Goal: Information Seeking & Learning: Learn about a topic

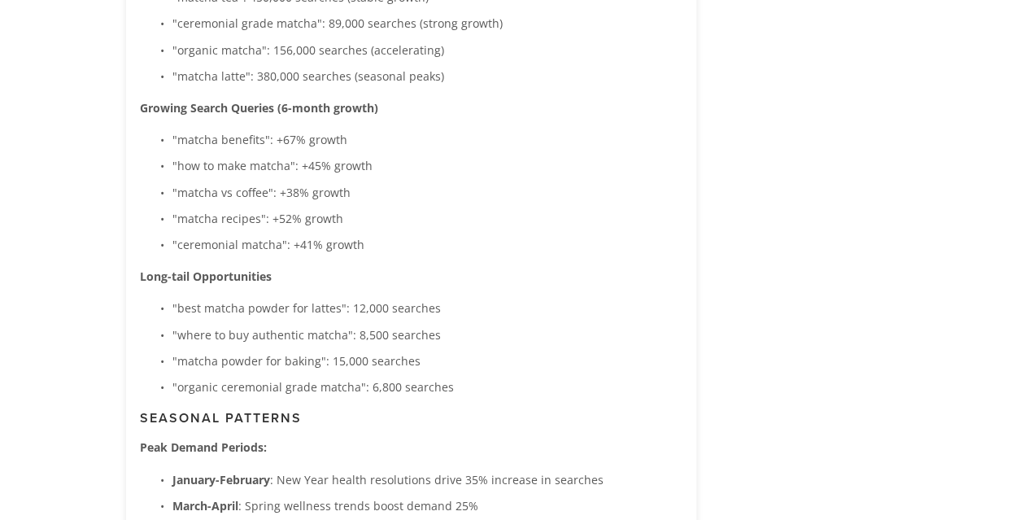
scroll to position [2764, 0]
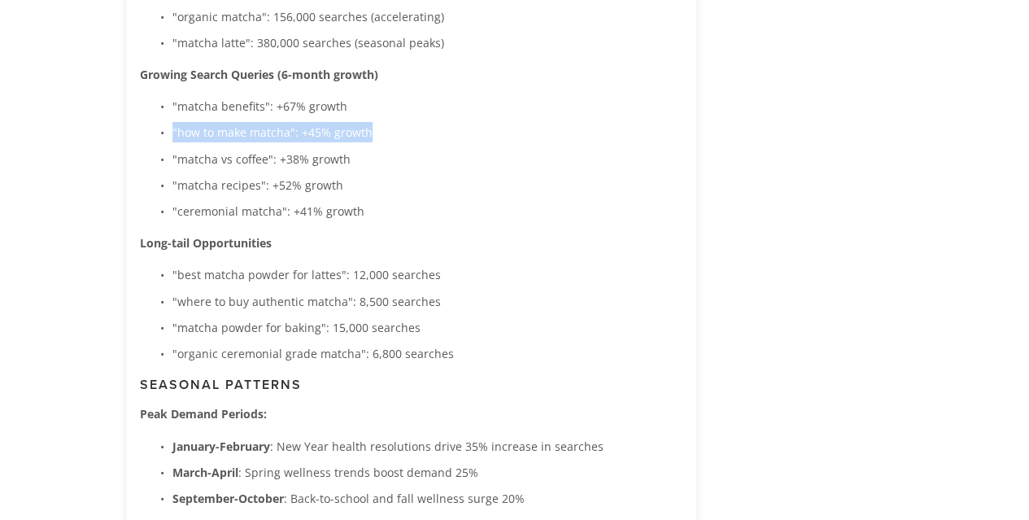
drag, startPoint x: 173, startPoint y: 129, endPoint x: 409, endPoint y: 128, distance: 236.0
click at [409, 128] on p ""how to make matcha": +45% growth" at bounding box center [428, 132] width 510 height 20
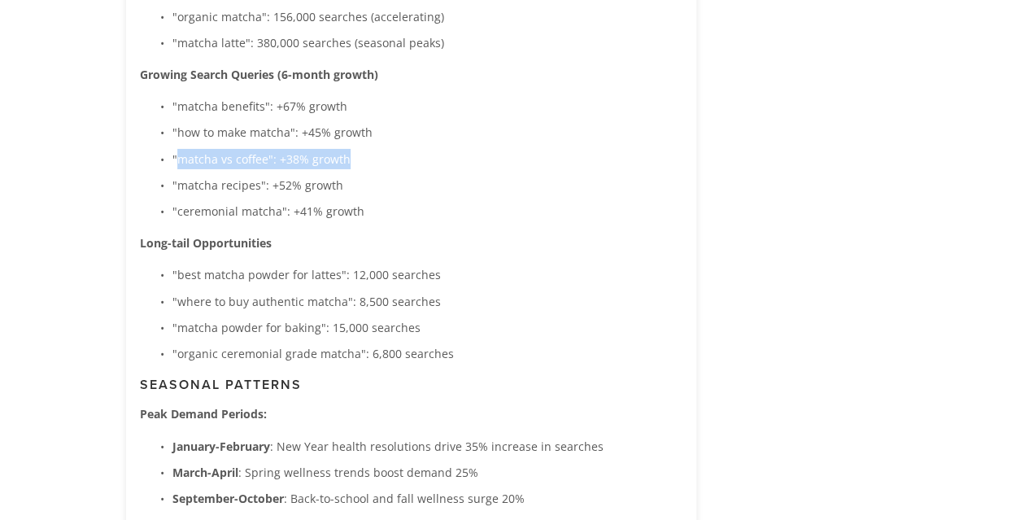
drag, startPoint x: 175, startPoint y: 156, endPoint x: 373, endPoint y: 157, distance: 197.8
click at [373, 157] on p ""matcha vs coffee": +38% growth" at bounding box center [428, 159] width 510 height 20
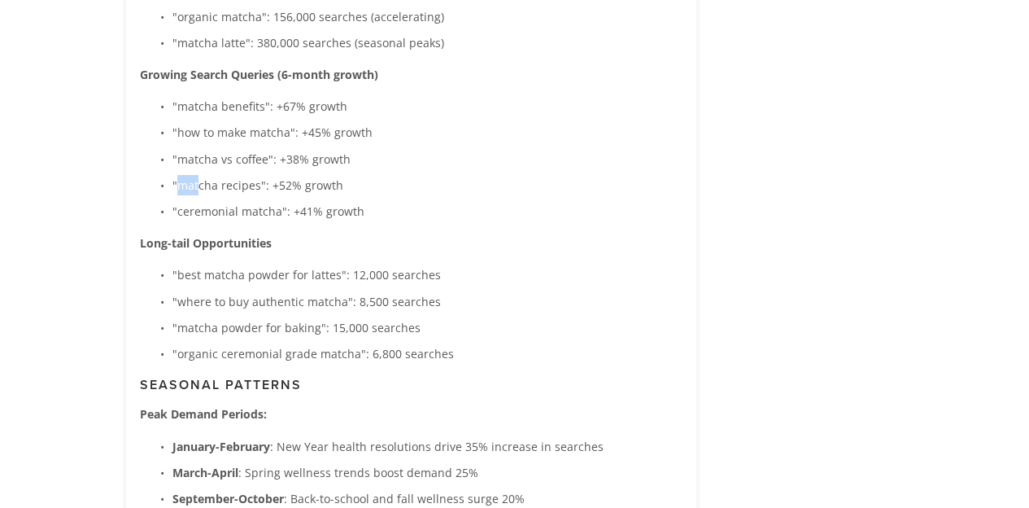
drag, startPoint x: 175, startPoint y: 181, endPoint x: 351, endPoint y: 172, distance: 176.0
click at [351, 172] on h1 "Product Research Powered by you" at bounding box center [515, 188] width 391 height 65
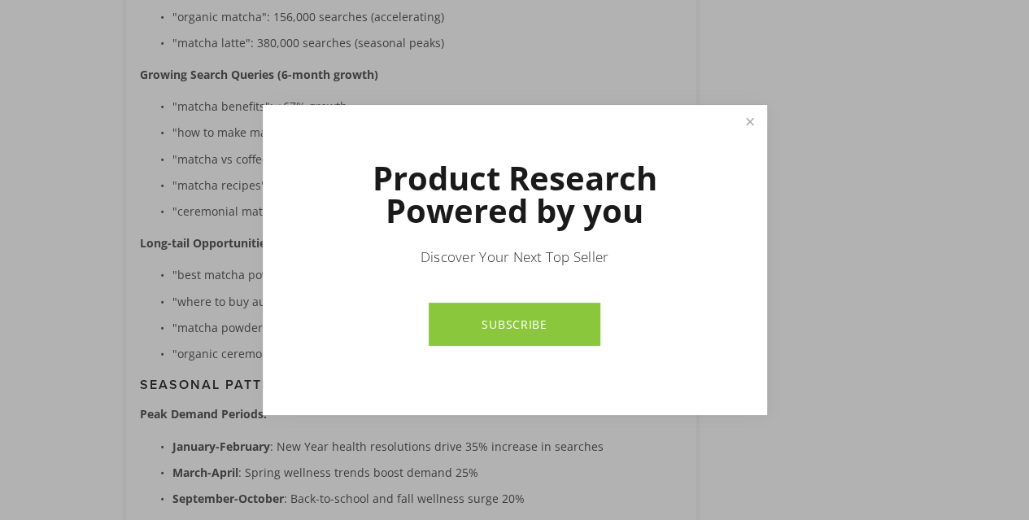
drag, startPoint x: 344, startPoint y: 187, endPoint x: 328, endPoint y: 186, distance: 16.3
click at [328, 186] on h1 "Product Research Powered by you" at bounding box center [515, 194] width 391 height 65
click at [751, 122] on link "Close" at bounding box center [750, 121] width 28 height 28
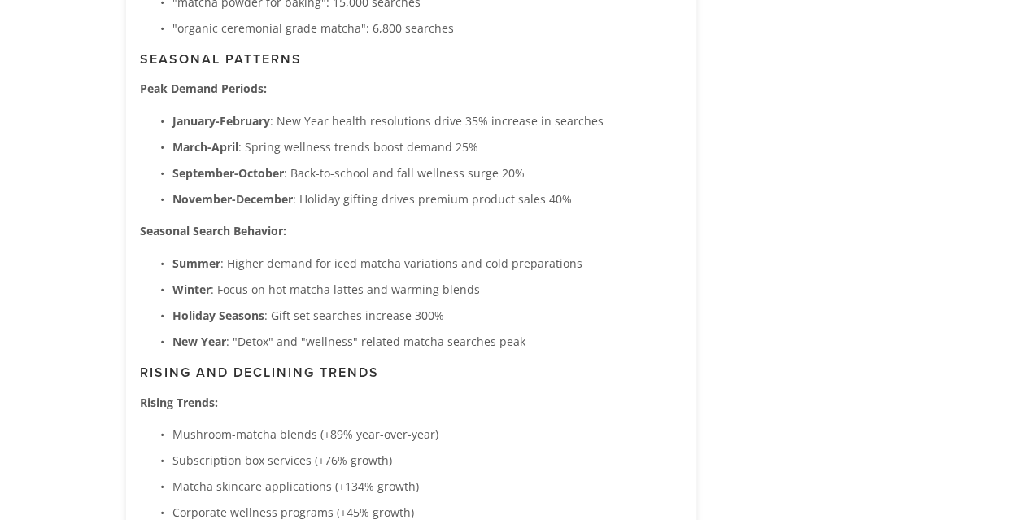
scroll to position [2927, 0]
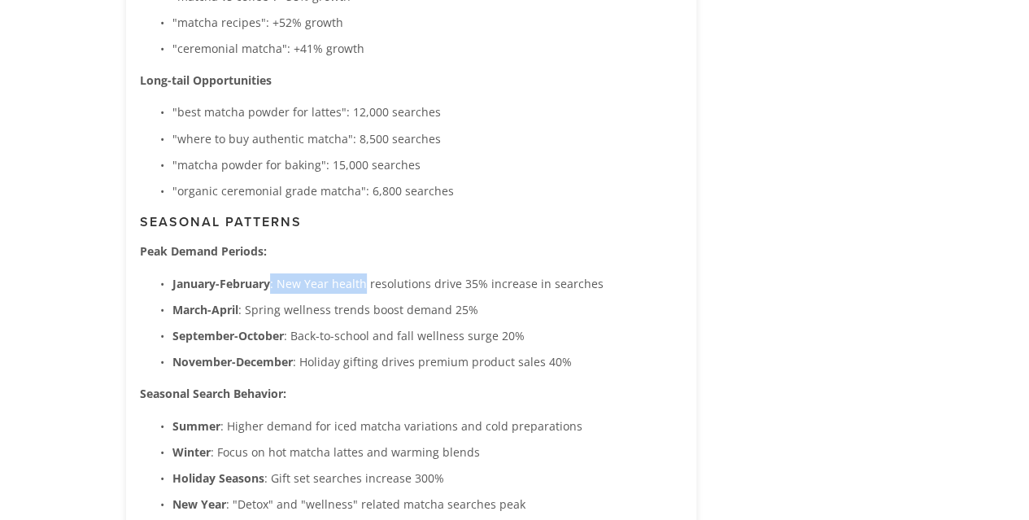
drag, startPoint x: 390, startPoint y: 294, endPoint x: 444, endPoint y: 295, distance: 54.5
click at [434, 295] on ul "January-February : New Year health resolutions drive 35% increase in searches M…" at bounding box center [411, 322] width 543 height 99
click at [465, 295] on ul "January-February : New Year health resolutions drive 35% increase in searches M…" at bounding box center [411, 322] width 543 height 99
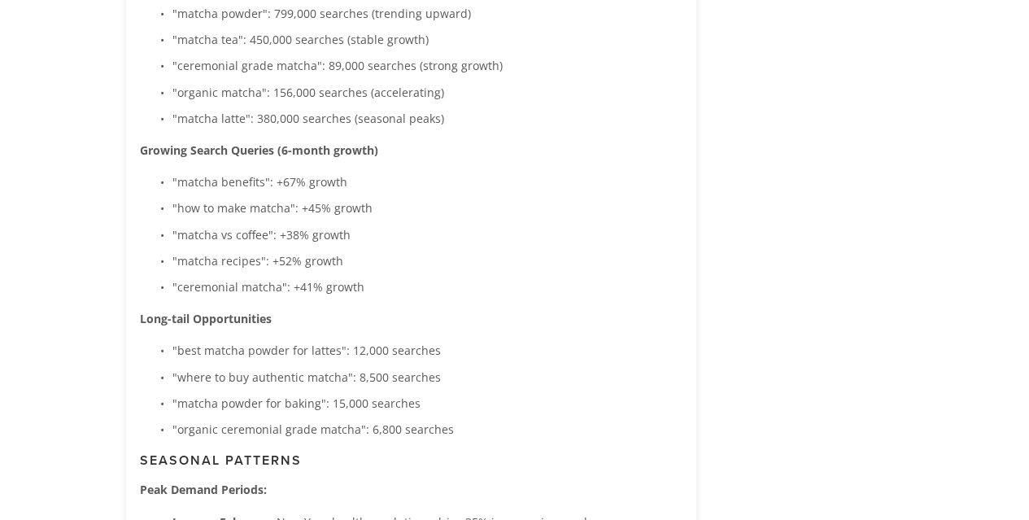
scroll to position [2683, 0]
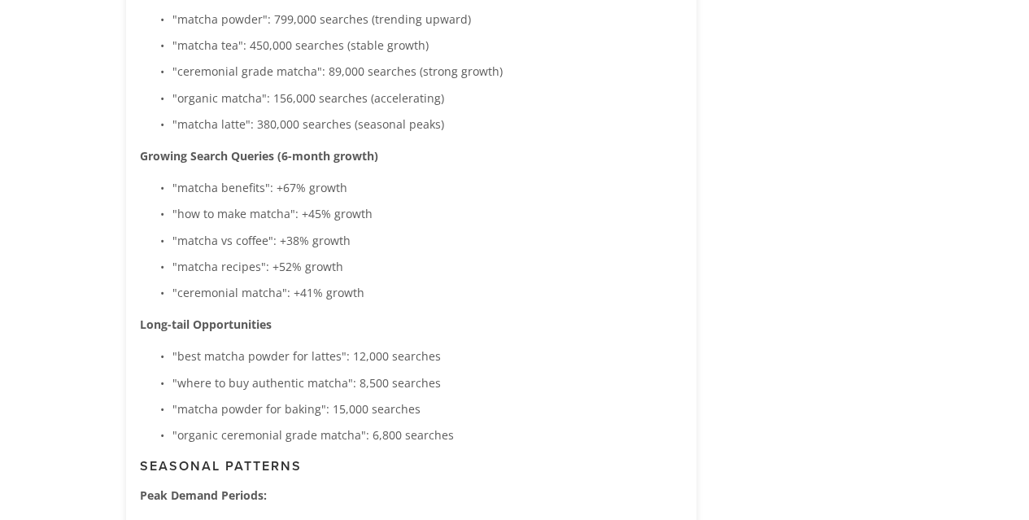
click at [150, 152] on strong "Growing Search Queries (6-month growth)" at bounding box center [259, 155] width 238 height 15
drag, startPoint x: 286, startPoint y: 155, endPoint x: 449, endPoint y: 155, distance: 163.6
click at [449, 155] on p "Growing Search Queries (6-month growth)" at bounding box center [411, 156] width 543 height 20
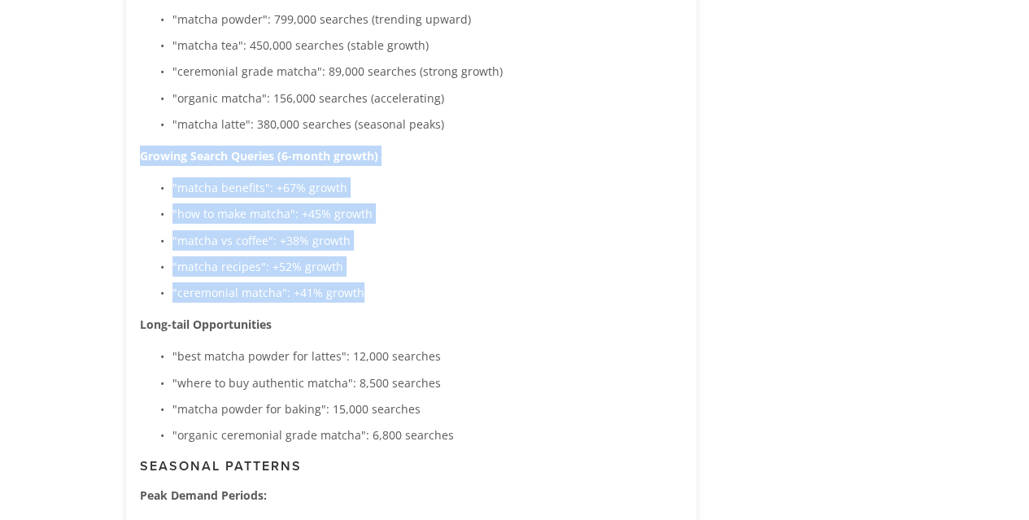
drag, startPoint x: 136, startPoint y: 154, endPoint x: 381, endPoint y: 301, distance: 285.8
copy div "Growing Search Queries (6-month growth) "matcha benefits": +67% growth "how to …"
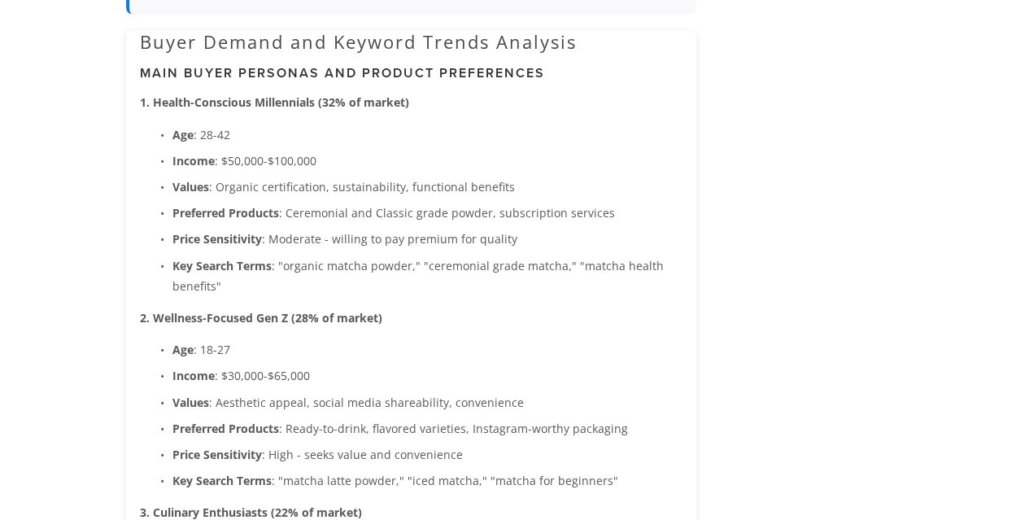
scroll to position [1544, 0]
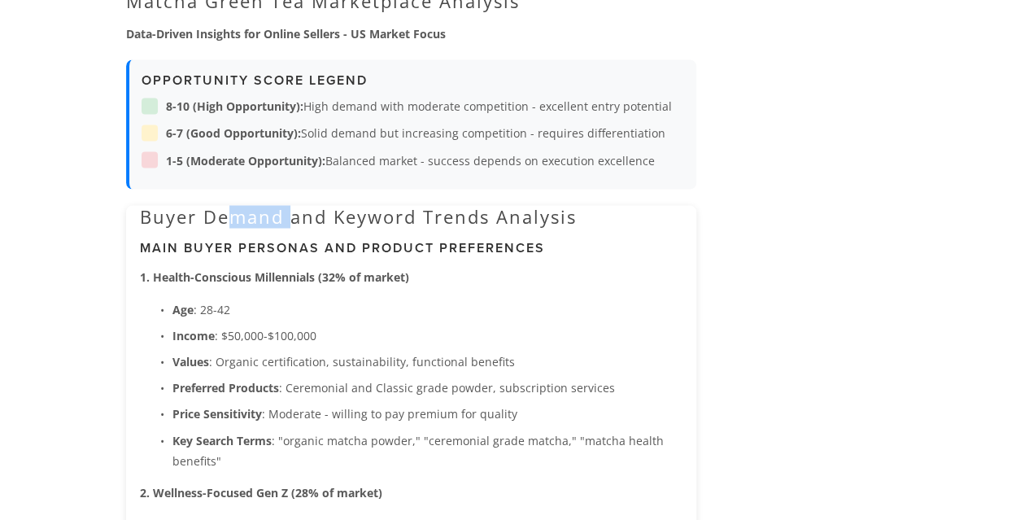
drag, startPoint x: 249, startPoint y: 215, endPoint x: 318, endPoint y: 215, distance: 69.2
click at [312, 215] on h2 "Buyer Demand and Keyword Trends Analysis" at bounding box center [411, 216] width 543 height 21
click at [318, 215] on h2 "Buyer Demand and Keyword Trends Analysis" at bounding box center [411, 216] width 543 height 21
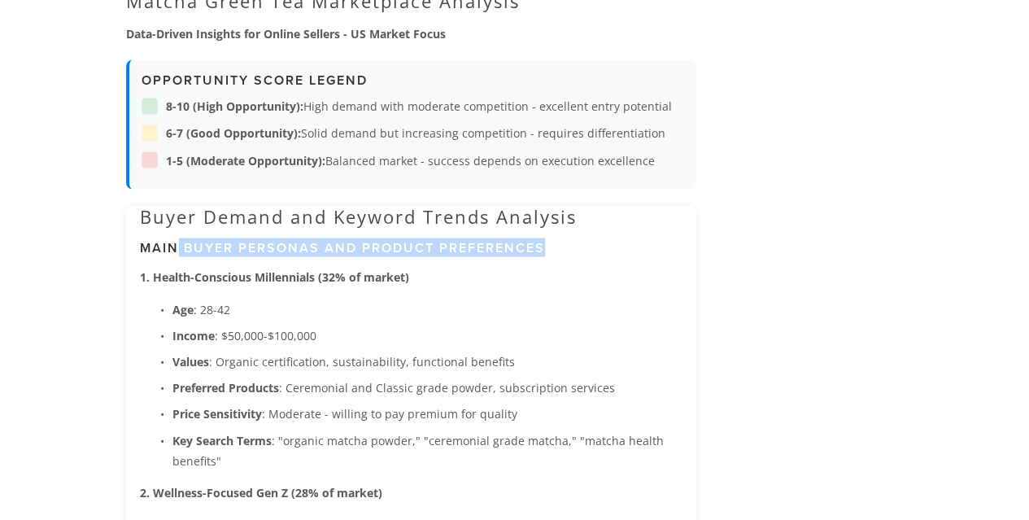
drag, startPoint x: 174, startPoint y: 252, endPoint x: 555, endPoint y: 241, distance: 381.0
click at [555, 241] on h3 "Main Buyer Personas and Product Preferences" at bounding box center [411, 247] width 543 height 15
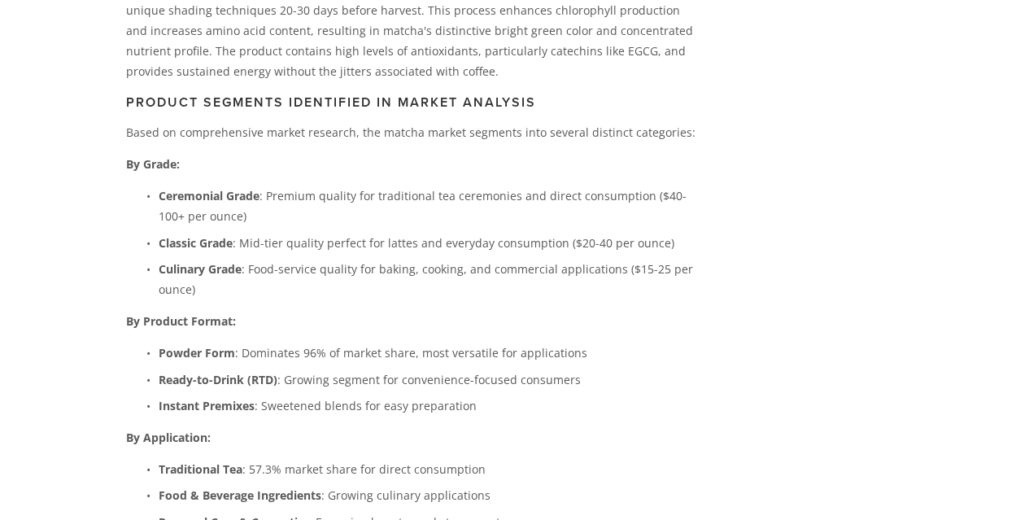
scroll to position [242, 0]
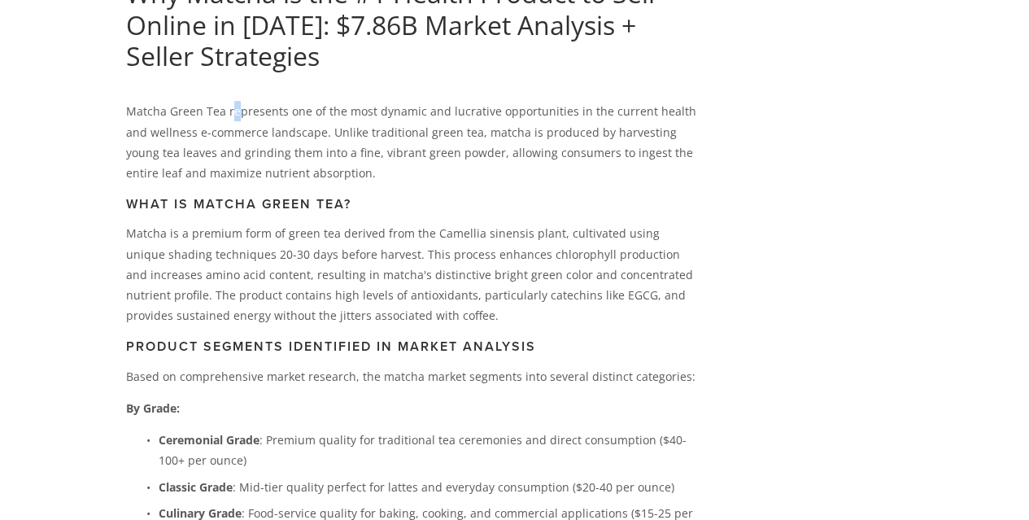
click at [239, 113] on p "Matcha Green Tea represents one of the most dynamic and lucrative opportunities…" at bounding box center [411, 142] width 570 height 82
drag, startPoint x: 260, startPoint y: 139, endPoint x: 425, endPoint y: 133, distance: 164.5
click at [425, 133] on p "Matcha Green Tea represents one of the most dynamic and lucrative opportunities…" at bounding box center [411, 142] width 570 height 82
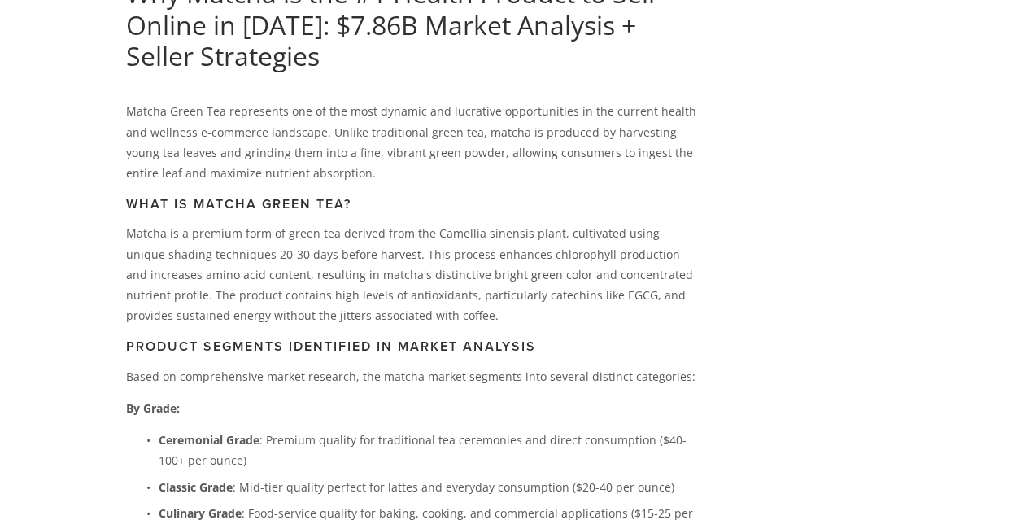
drag, startPoint x: 125, startPoint y: 232, endPoint x: 339, endPoint y: 232, distance: 213.2
click at [339, 232] on p "Matcha is a premium form of green tea derived from the Camellia sinensis plant,…" at bounding box center [411, 274] width 570 height 103
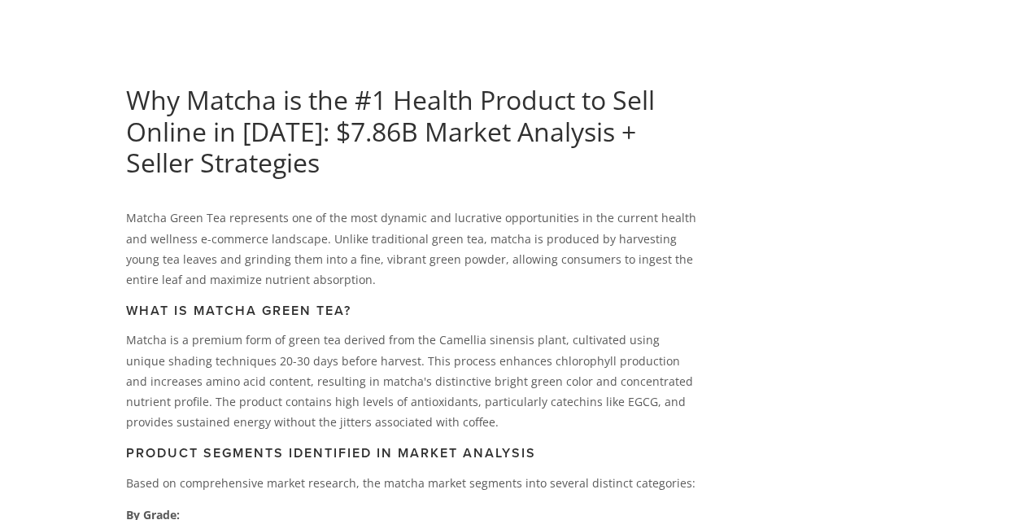
scroll to position [160, 0]
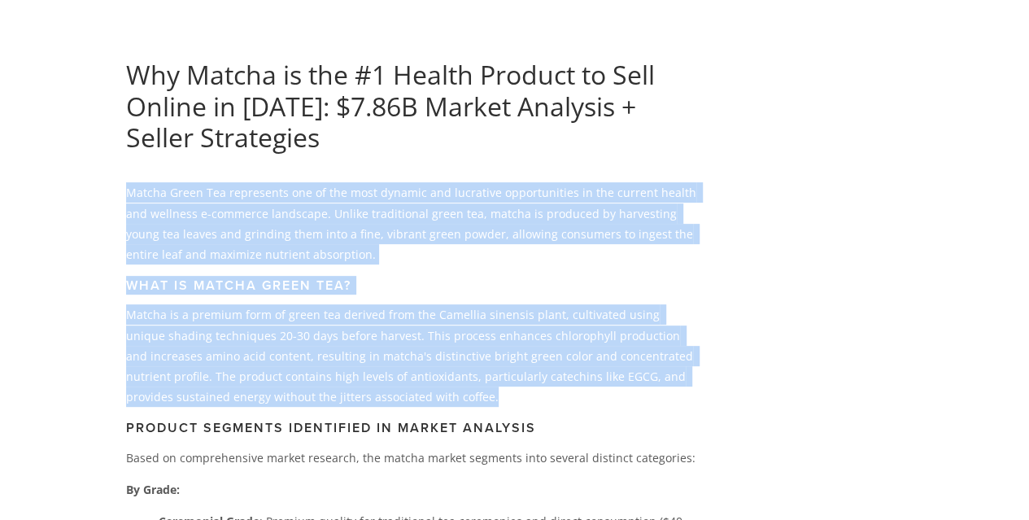
drag, startPoint x: 167, startPoint y: 209, endPoint x: 418, endPoint y: 393, distance: 311.5
copy div "Matcha Green Tea represents one of the most dynamic and lucrative opportunities…"
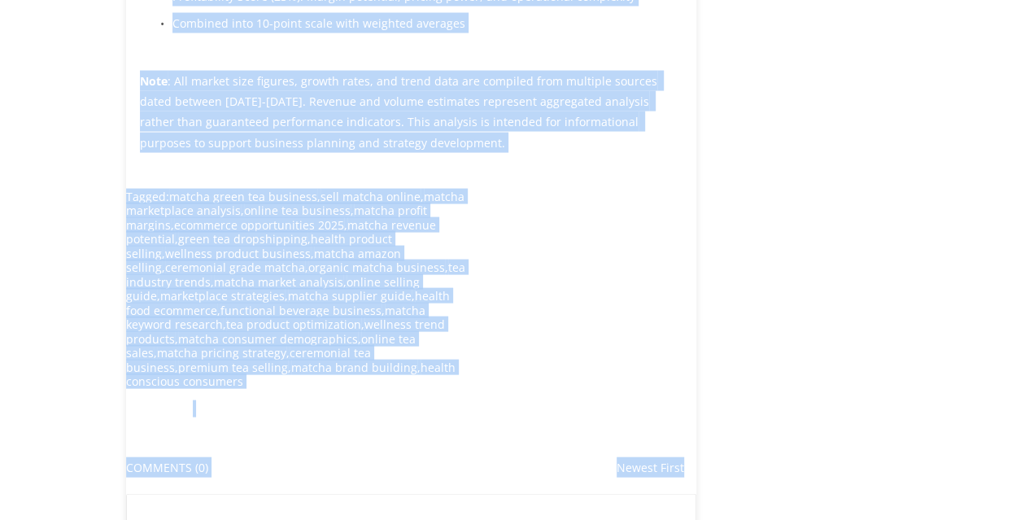
scroll to position [4744, 0]
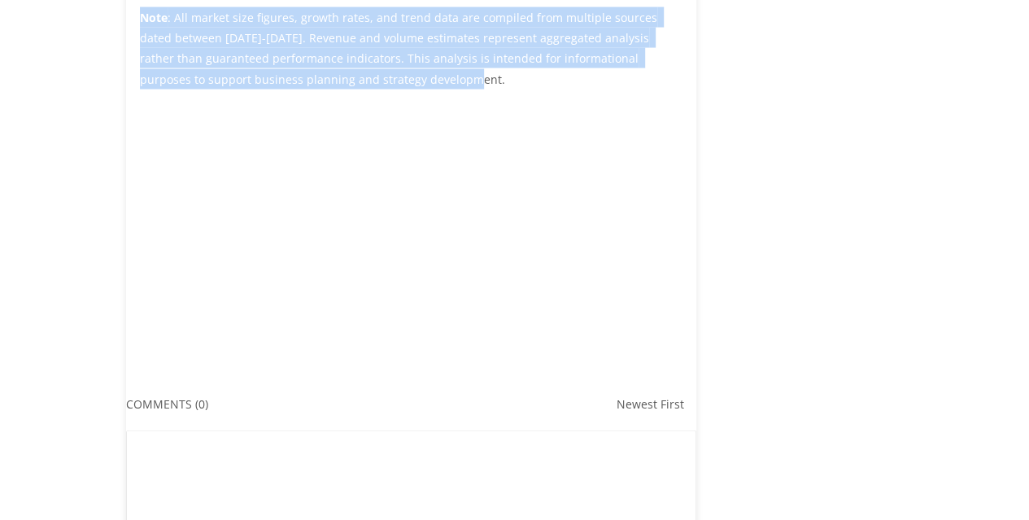
drag, startPoint x: 74, startPoint y: 67, endPoint x: 510, endPoint y: 79, distance: 436.4
copy article "Why Matcha is the #1 Health Product to Sell Online in 2025: $7.86B Market Analy…"
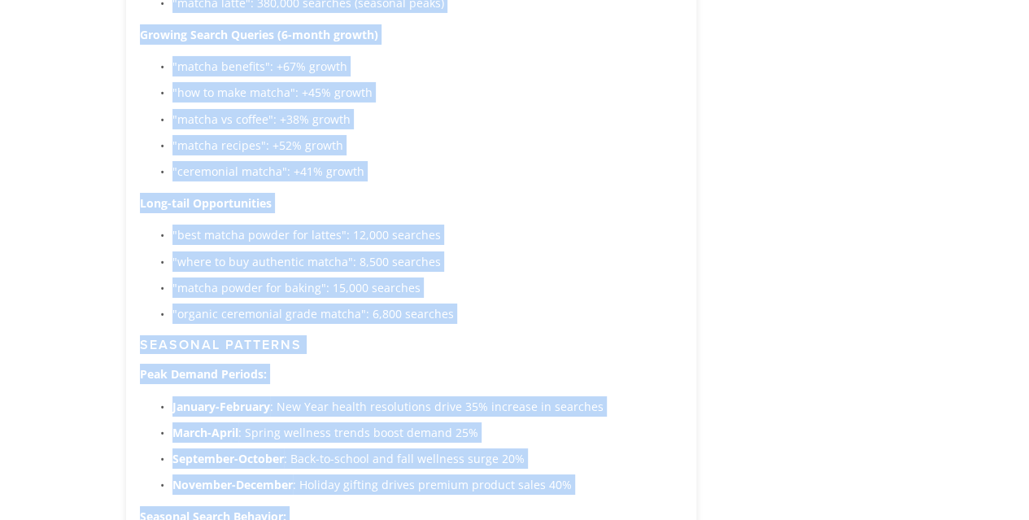
scroll to position [2628, 0]
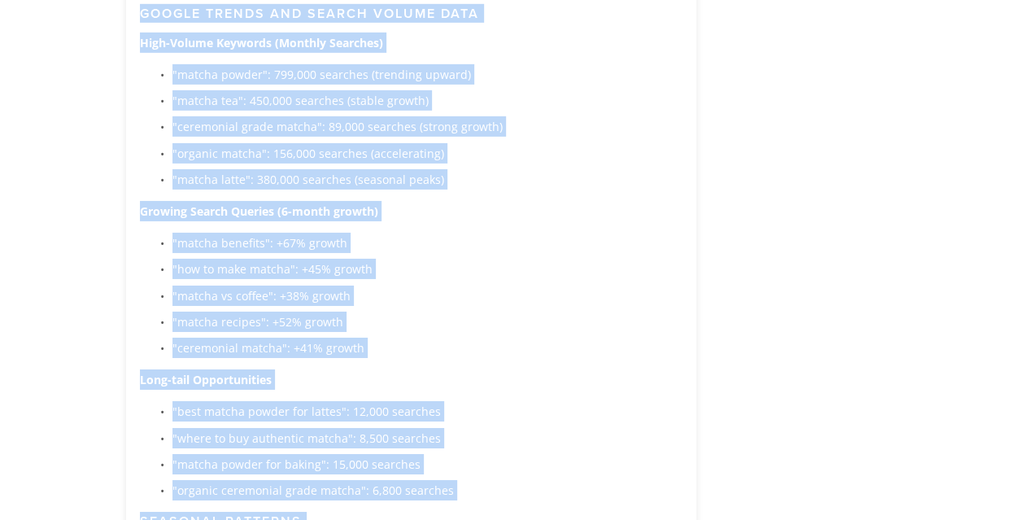
click at [448, 274] on p ""how to make matcha": +45% growth" at bounding box center [428, 269] width 510 height 20
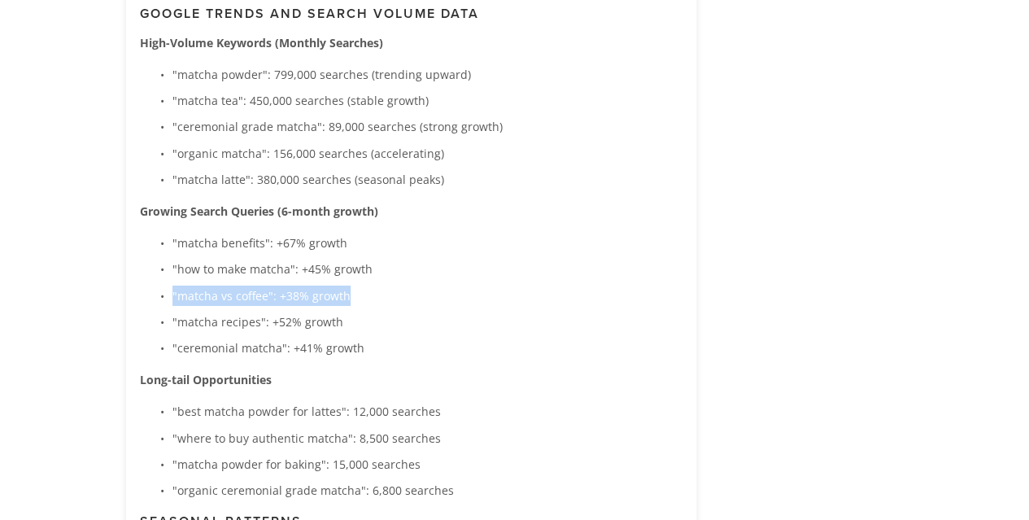
drag, startPoint x: 171, startPoint y: 299, endPoint x: 374, endPoint y: 299, distance: 203.4
click at [374, 299] on p ""matcha vs coffee": +38% growth" at bounding box center [428, 296] width 510 height 20
